Goal: Information Seeking & Learning: Learn about a topic

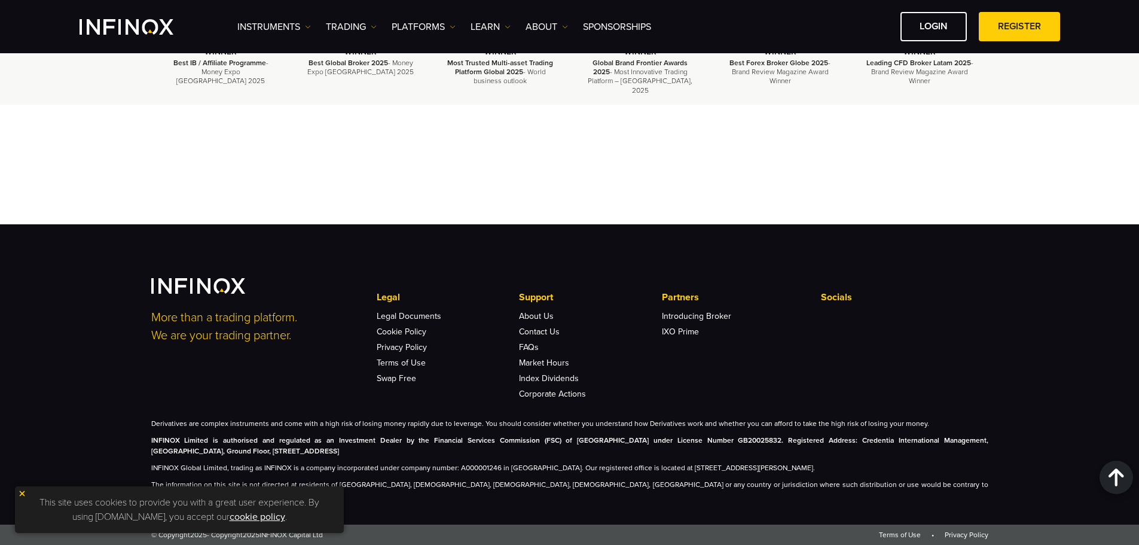
scroll to position [4127, 0]
drag, startPoint x: 400, startPoint y: 204, endPoint x: 790, endPoint y: 195, distance: 390.7
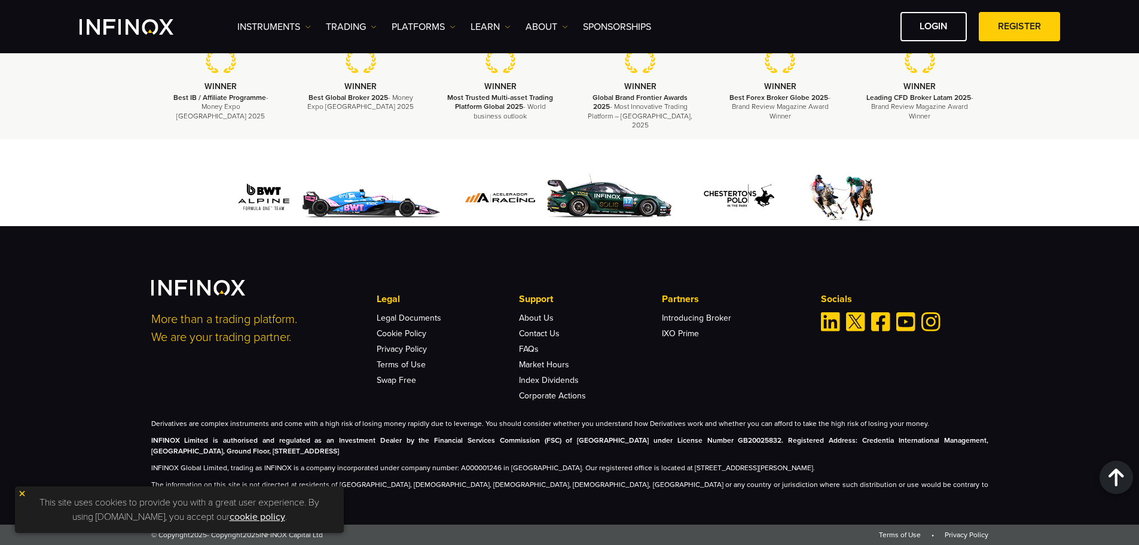
scroll to position [5024, 0]
click at [56, 325] on div "More than a trading platform. We are your trading partner. Legal Legal Document…" at bounding box center [569, 375] width 1139 height 298
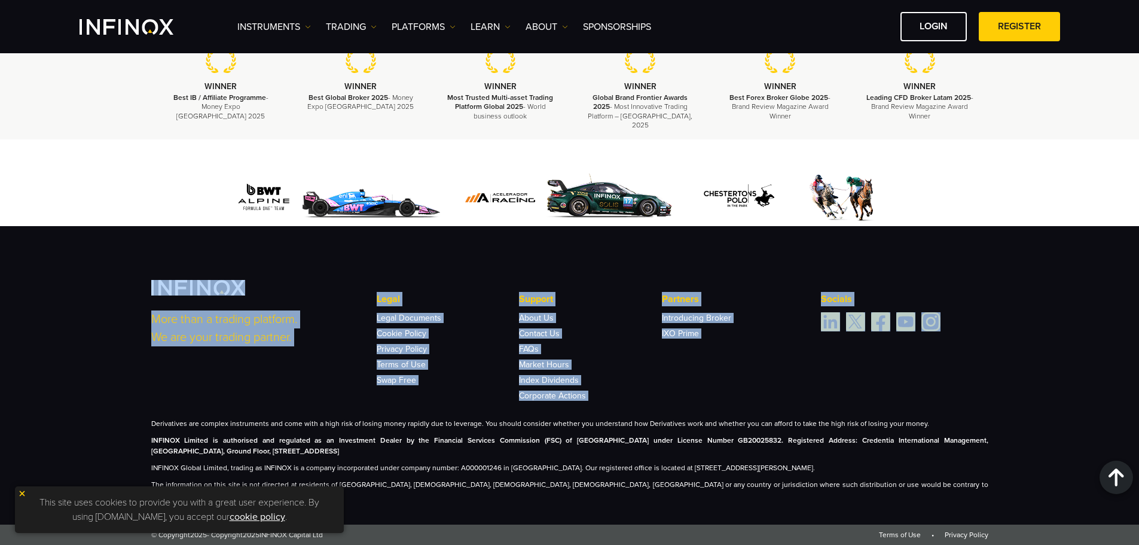
drag, startPoint x: 105, startPoint y: 301, endPoint x: 974, endPoint y: 328, distance: 868.9
click at [974, 328] on div "More than a trading platform. We are your trading partner. Legal Legal Document…" at bounding box center [569, 375] width 1139 height 298
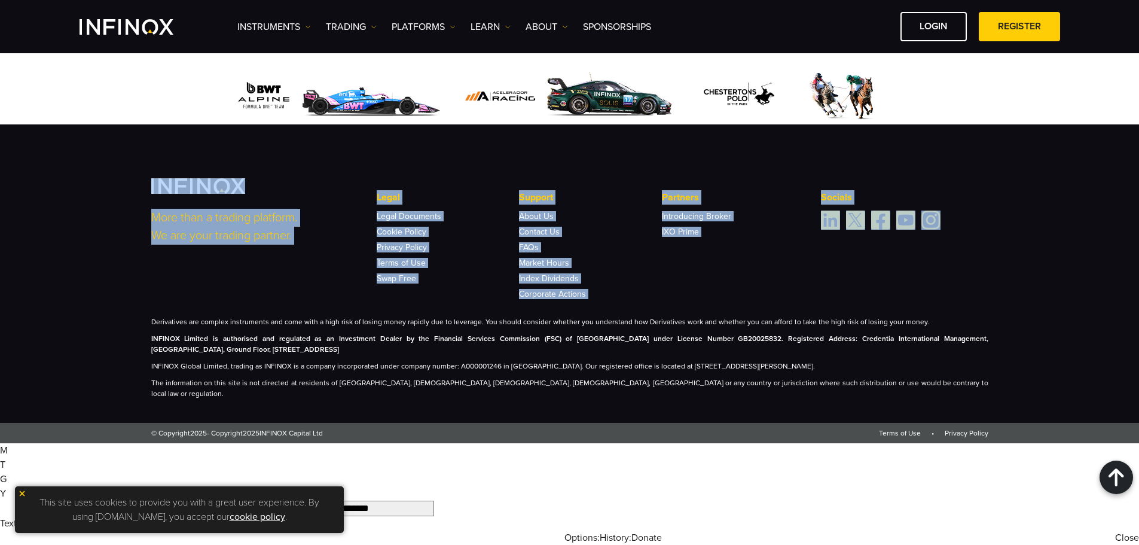
click at [727, 298] on div "Legal Legal Documents Cookie Policy Privacy Policy Terms of Use Swap Free" at bounding box center [591, 244] width 428 height 108
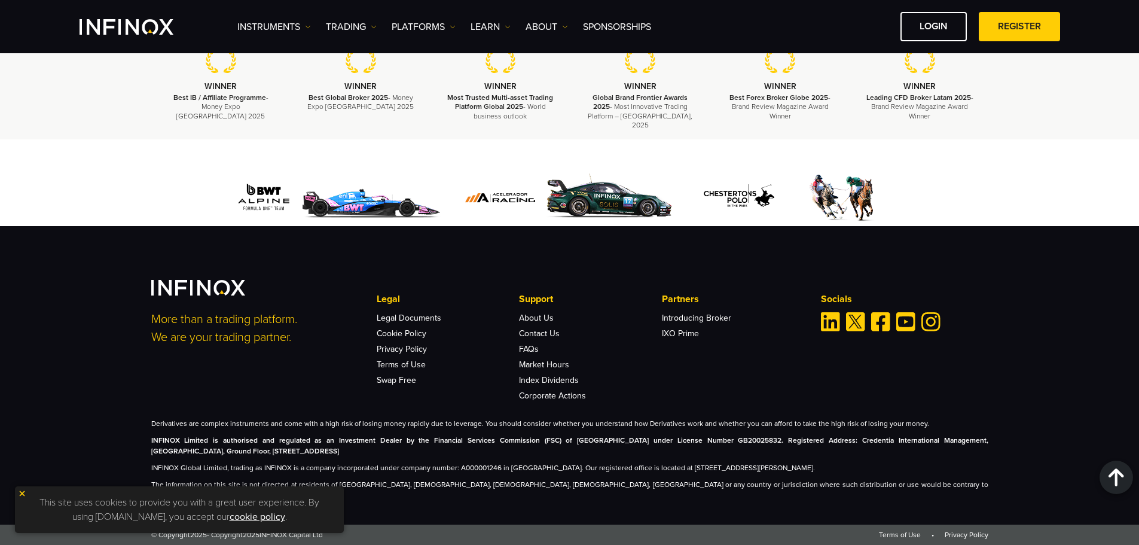
click at [718, 390] on div "Legal Legal Documents Cookie Policy Privacy Policy Terms of Use Swap Free" at bounding box center [591, 346] width 428 height 108
click at [39, 399] on div "More than a trading platform. We are your trading partner. Legal Legal Document…" at bounding box center [569, 375] width 1139 height 298
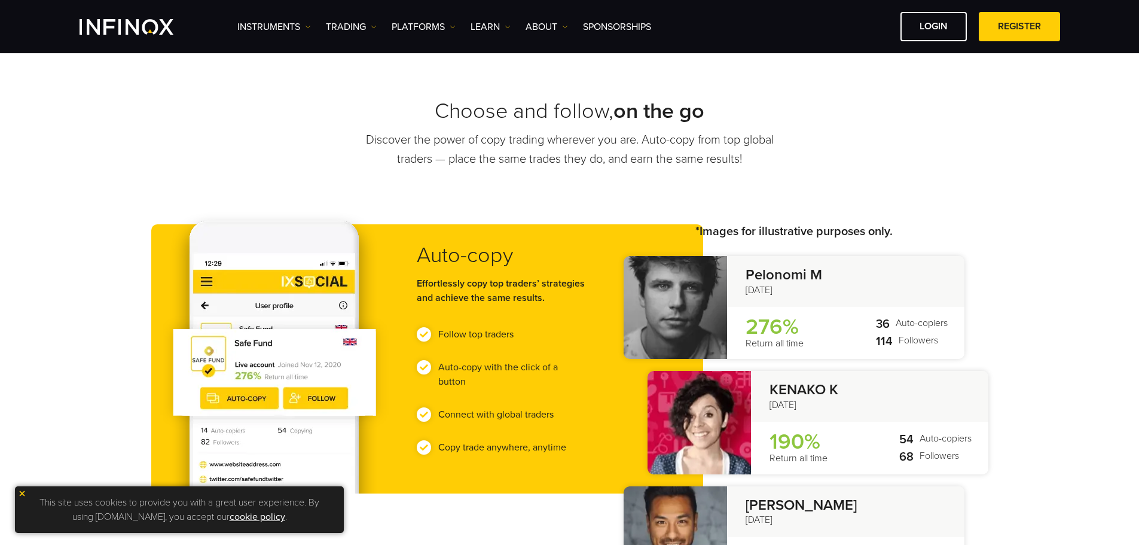
scroll to position [419, 0]
